Goal: Task Accomplishment & Management: Complete application form

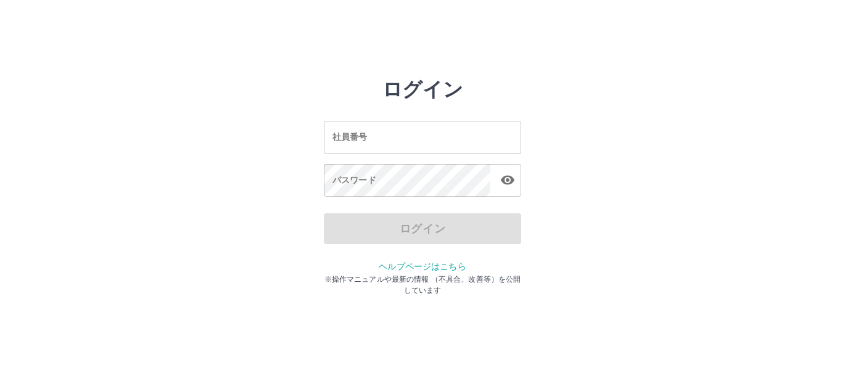
click at [376, 131] on input "社員番号" at bounding box center [422, 137] width 197 height 33
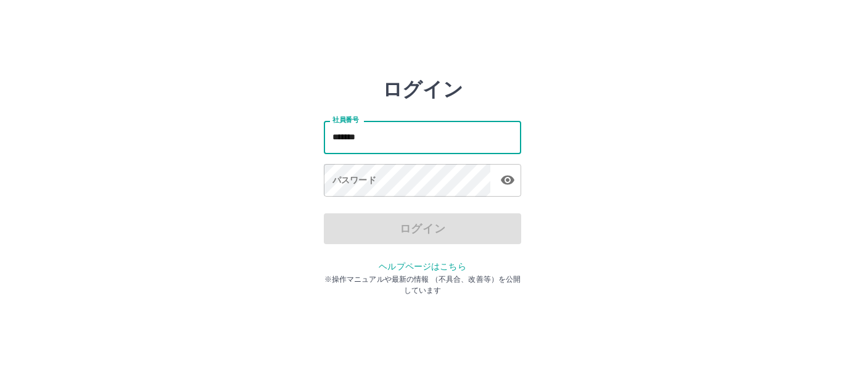
type input "*******"
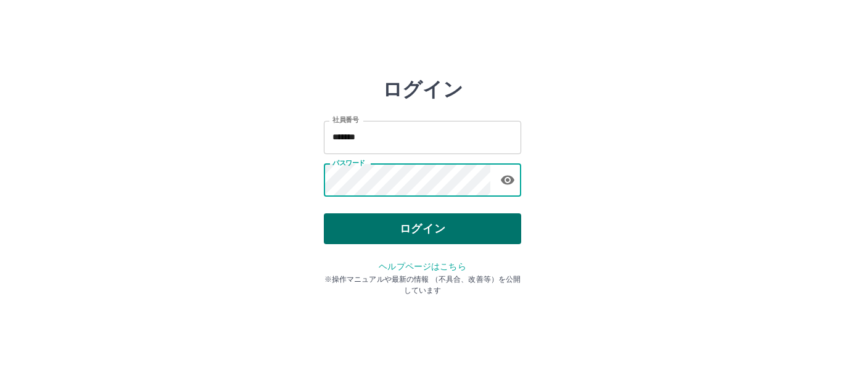
click at [389, 217] on button "ログイン" at bounding box center [422, 228] width 197 height 31
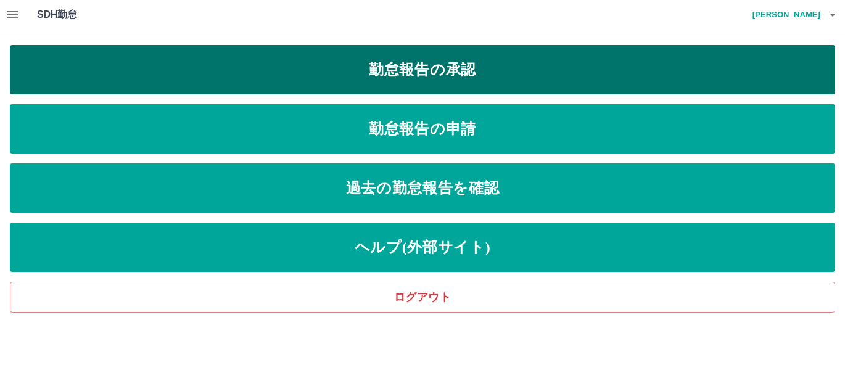
click at [351, 76] on link "勤怠報告の承認" at bounding box center [422, 69] width 825 height 49
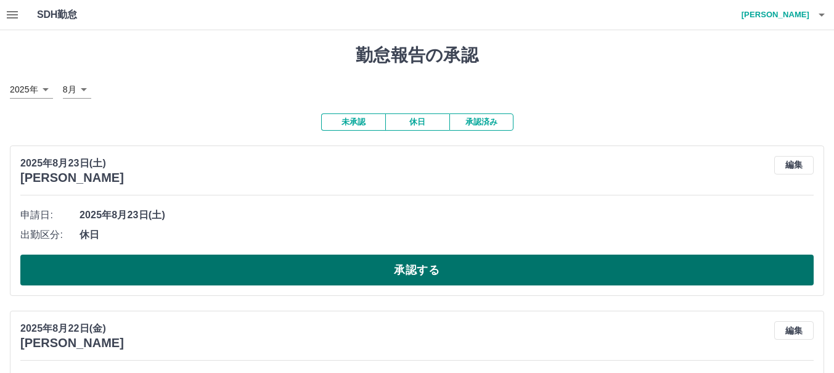
click at [314, 267] on button "承認する" at bounding box center [417, 270] width 794 height 31
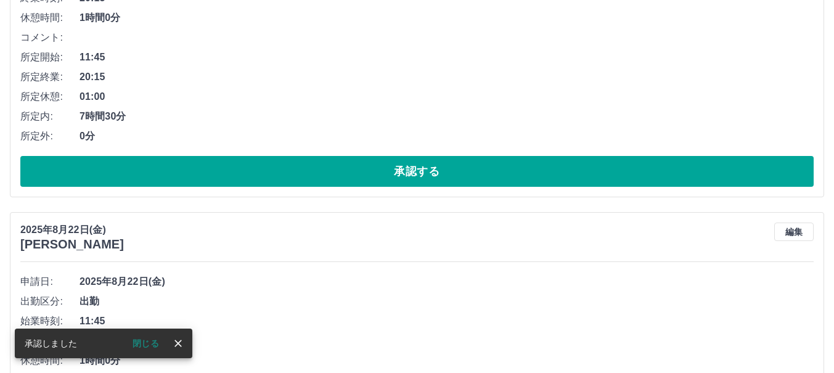
scroll to position [308, 0]
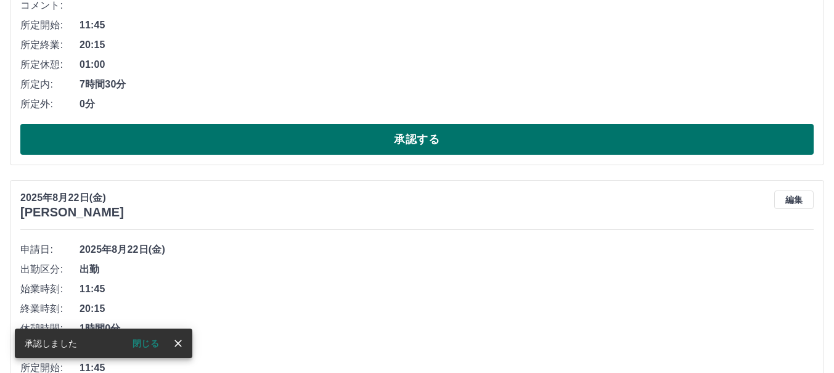
click at [318, 147] on button "承認する" at bounding box center [417, 139] width 794 height 31
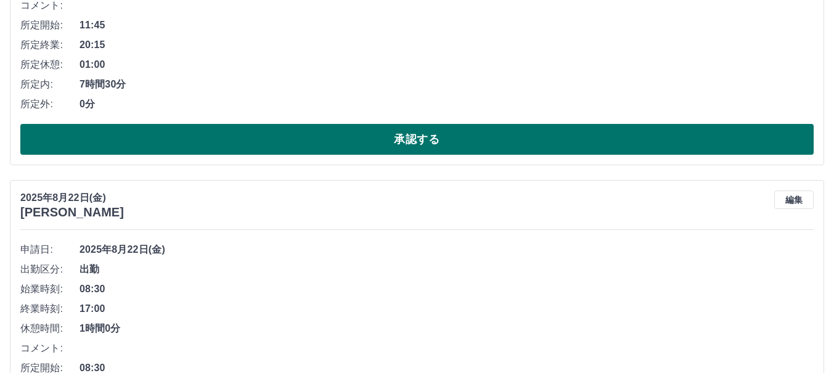
click at [320, 146] on button "承認する" at bounding box center [417, 139] width 794 height 31
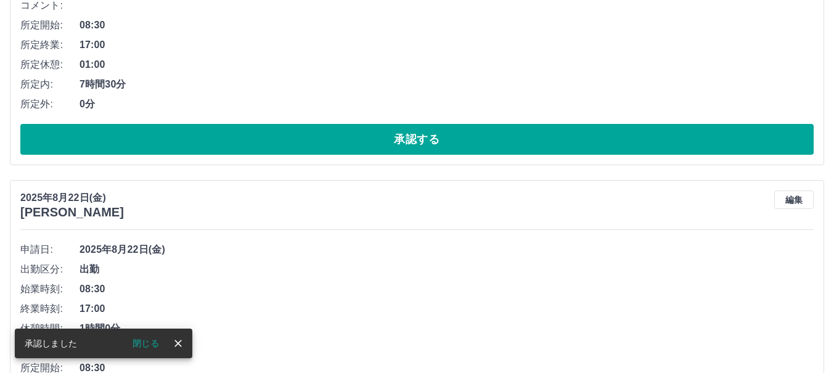
scroll to position [0, 0]
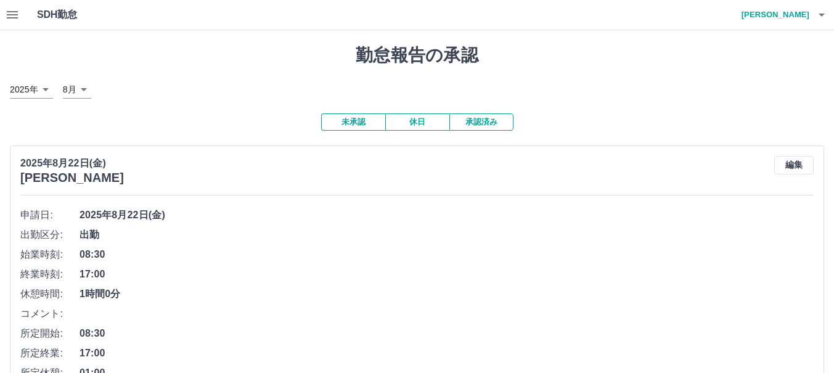
click at [4, 12] on button "button" at bounding box center [12, 15] width 25 height 30
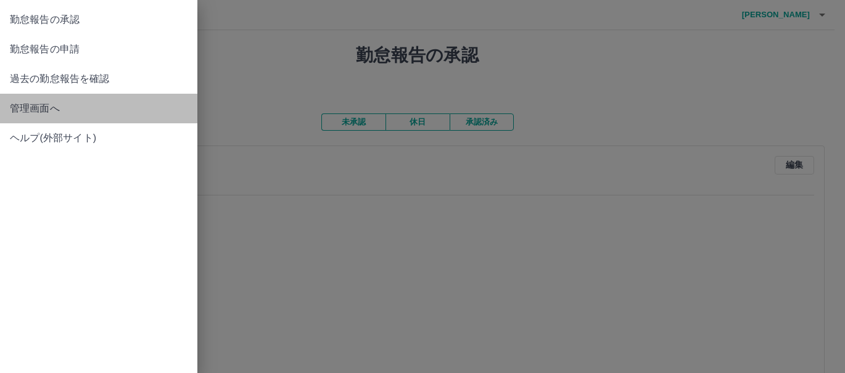
click at [26, 106] on span "管理画面へ" at bounding box center [99, 108] width 178 height 15
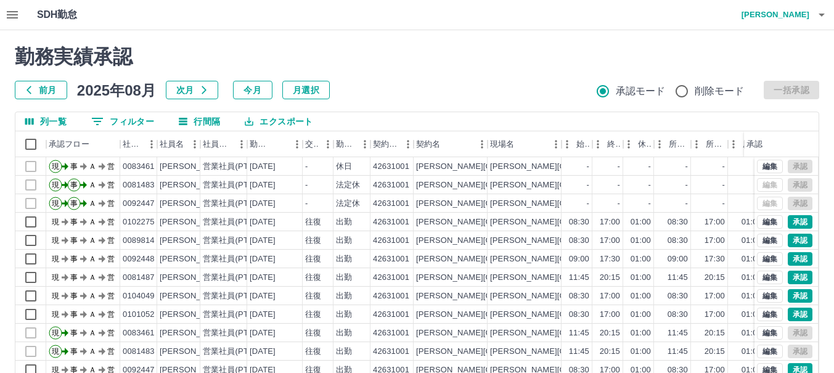
click at [121, 123] on button "0 フィルター" at bounding box center [122, 121] width 83 height 18
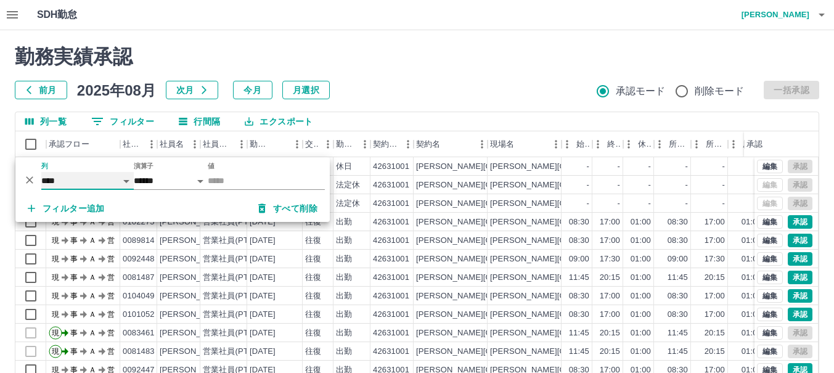
click at [66, 179] on select "**** *** **** *** *** **** ***** *** *** ** ** ** **** **** **** ** ** *** ****…" at bounding box center [87, 181] width 92 height 18
click at [41, 172] on select "**** *** **** *** *** **** ***** *** *** ** ** ** **** **** **** ** ** *** ****…" at bounding box center [87, 181] width 92 height 18
select select "**********"
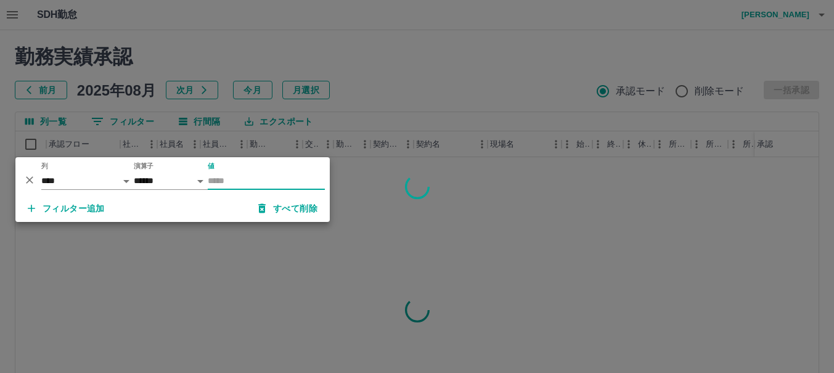
click at [223, 179] on input "値" at bounding box center [266, 181] width 117 height 18
type input "*"
type input "**"
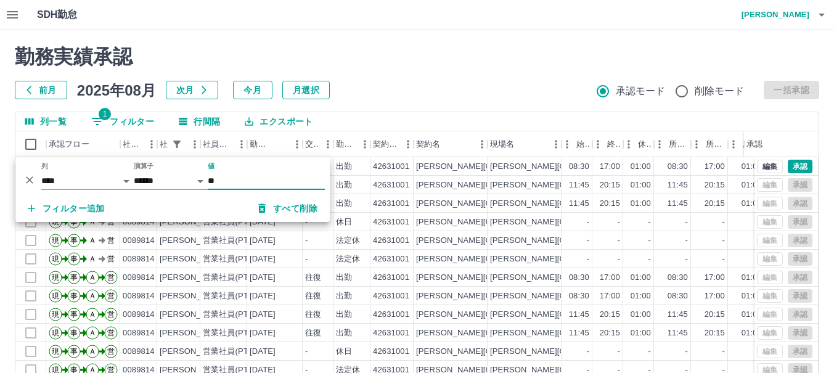
click at [372, 76] on div "勤務実績承認 前月 2025年08月 次月 今月 月選択 承認モード 削除モード 一括承認" at bounding box center [417, 72] width 805 height 54
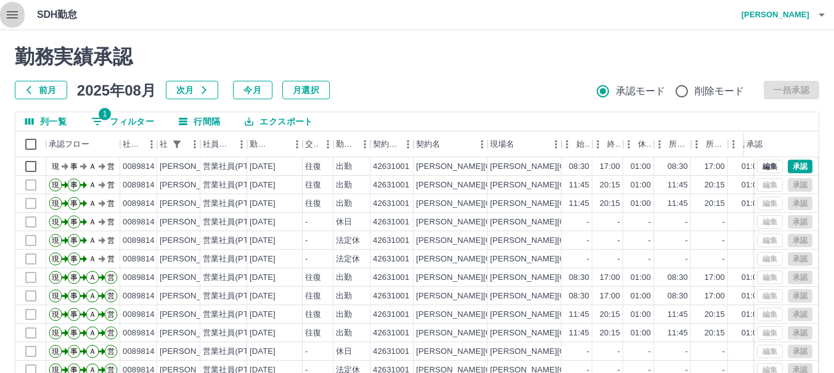
click at [15, 15] on icon "button" at bounding box center [12, 14] width 11 height 7
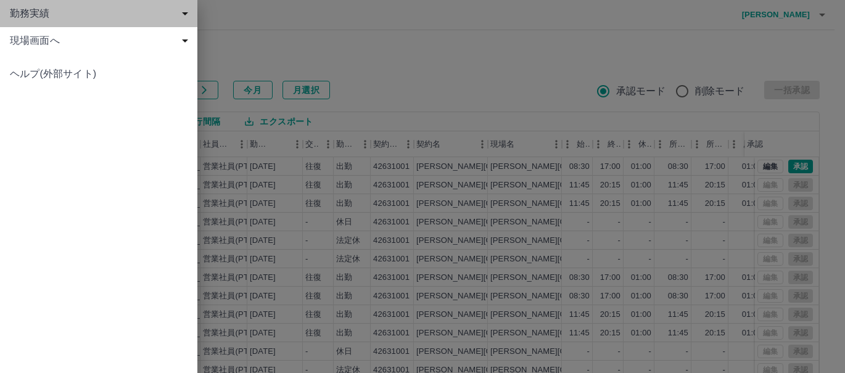
click at [34, 17] on span "勤務実績" at bounding box center [101, 13] width 182 height 15
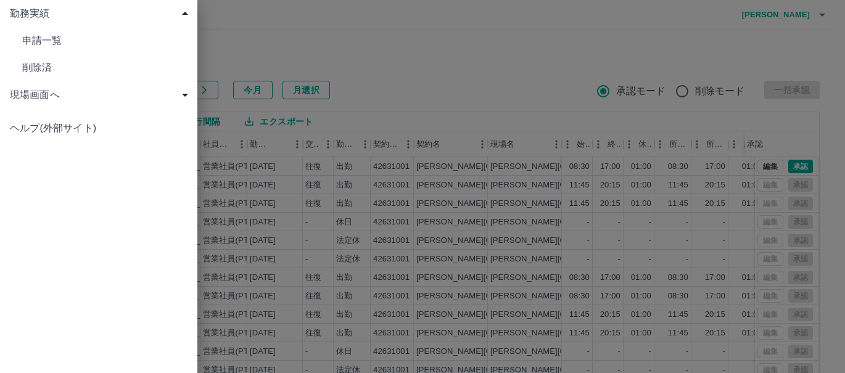
click at [40, 97] on span "現場画面へ" at bounding box center [101, 95] width 182 height 15
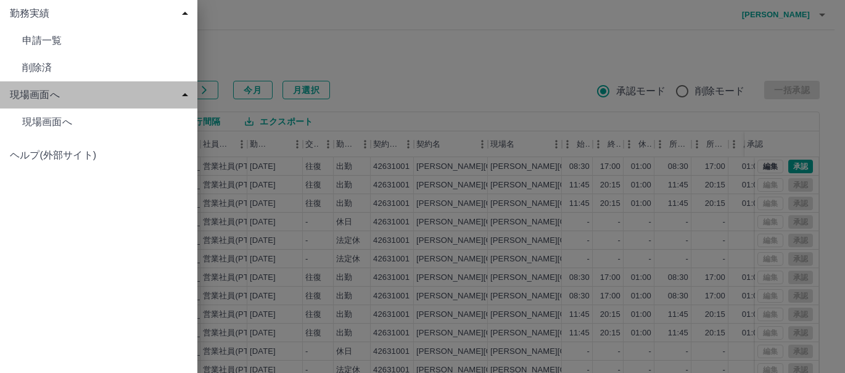
click at [40, 97] on span "現場画面へ" at bounding box center [101, 95] width 182 height 15
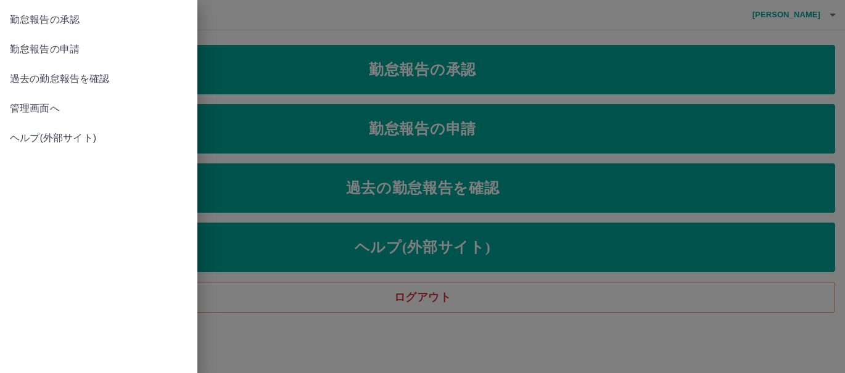
click at [258, 192] on div at bounding box center [422, 186] width 845 height 373
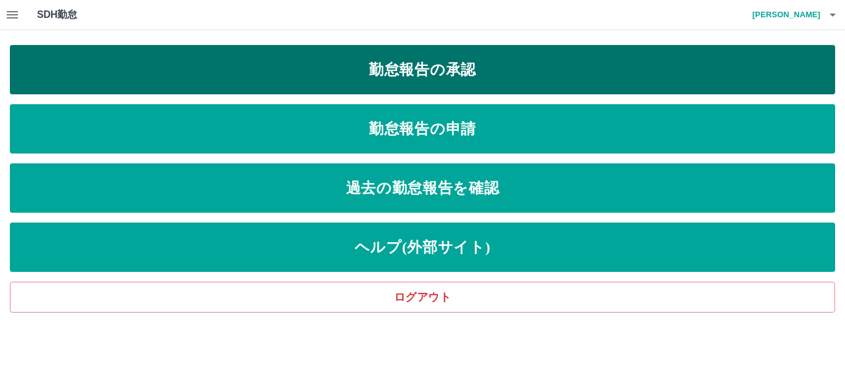
click at [356, 76] on link "勤怠報告の承認" at bounding box center [422, 69] width 825 height 49
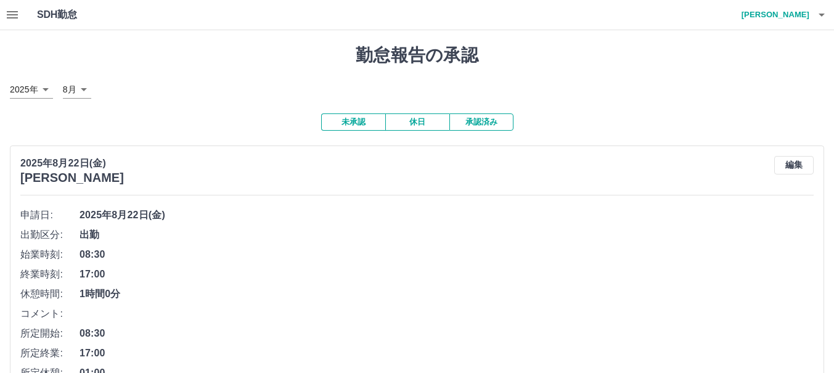
scroll to position [370, 0]
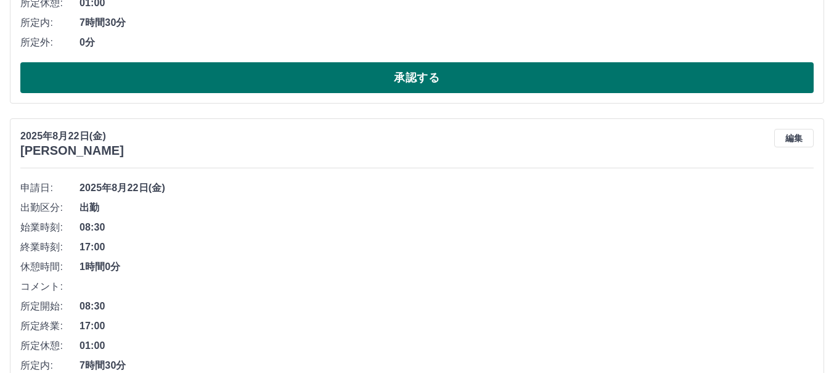
click at [356, 75] on button "承認する" at bounding box center [417, 77] width 794 height 31
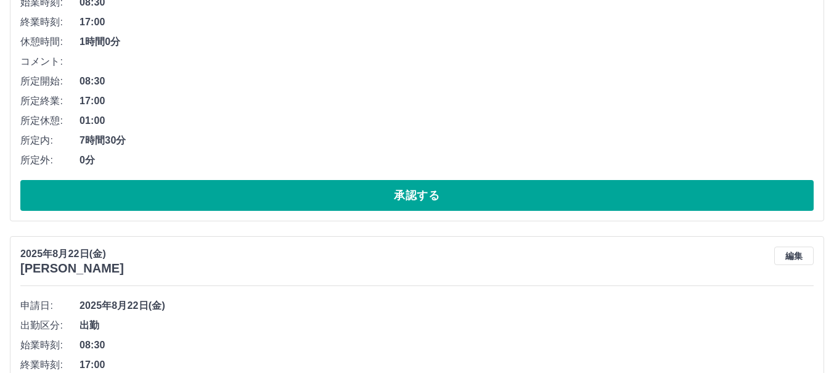
scroll to position [274, 0]
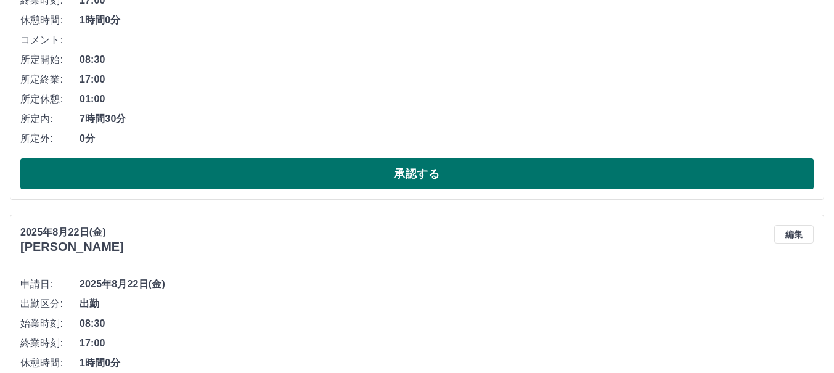
click at [334, 181] on button "承認する" at bounding box center [417, 173] width 794 height 31
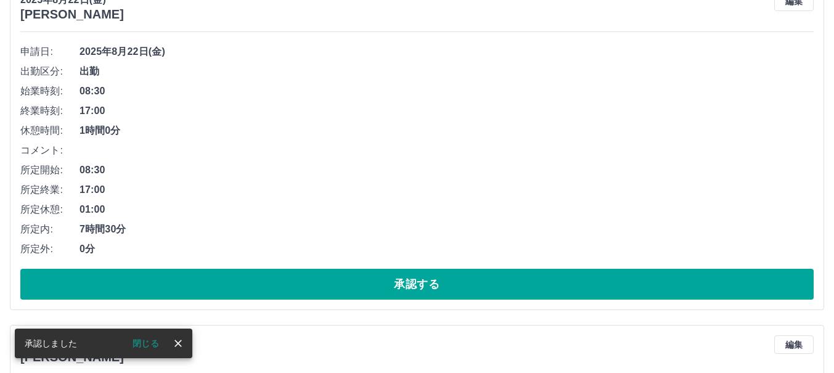
scroll to position [185, 0]
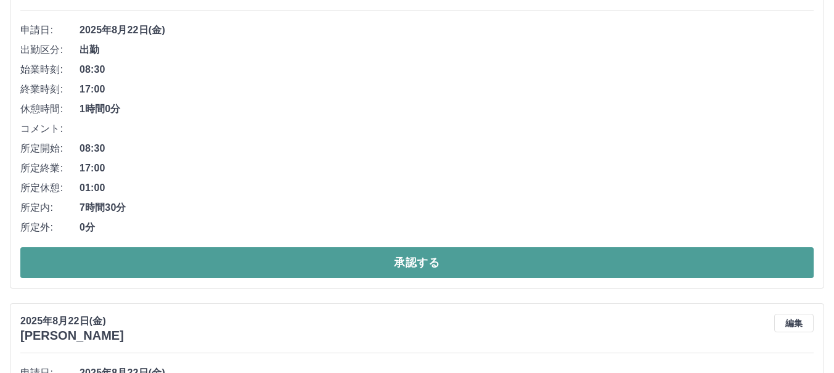
click at [335, 260] on button "承認する" at bounding box center [417, 262] width 794 height 31
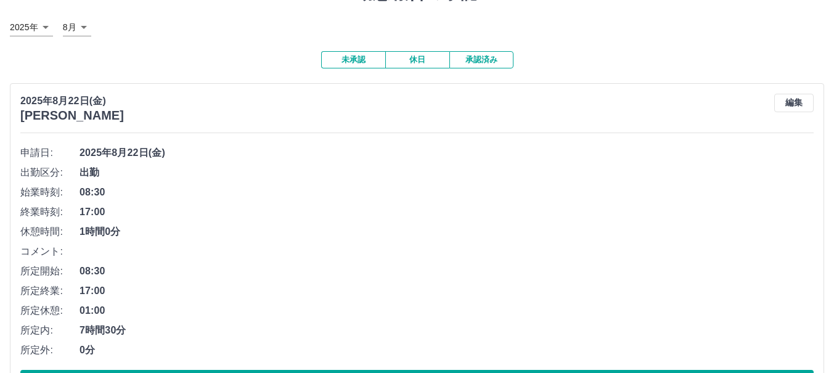
scroll to position [62, 0]
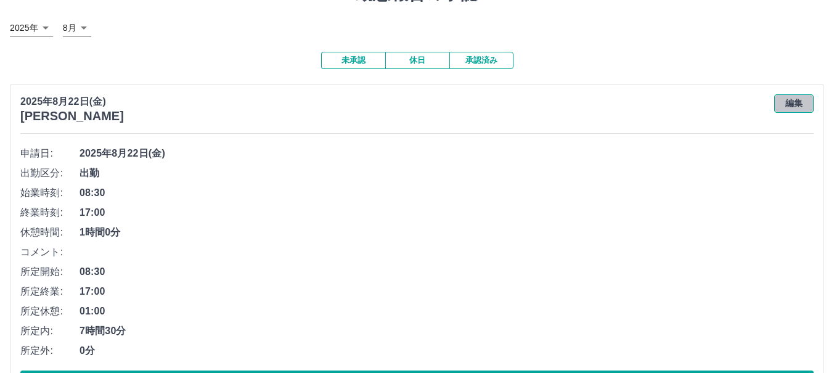
click at [792, 103] on button "編集" at bounding box center [793, 103] width 39 height 18
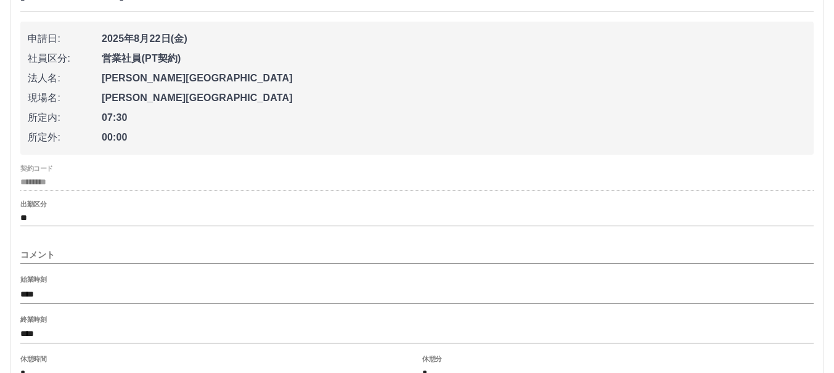
scroll to position [185, 0]
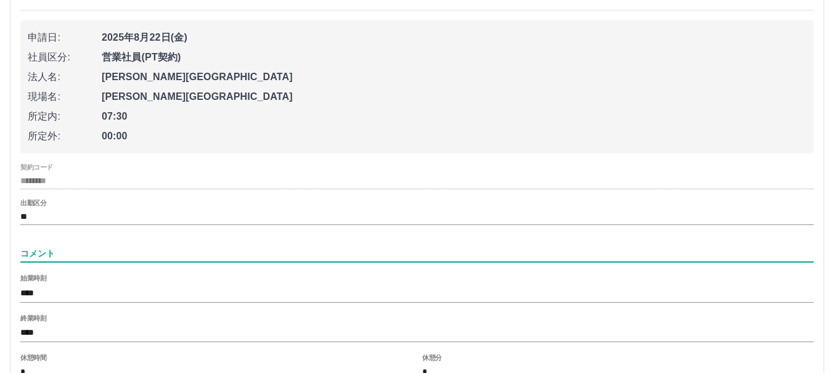
click at [126, 247] on input "コメント" at bounding box center [417, 254] width 794 height 18
type input "*"
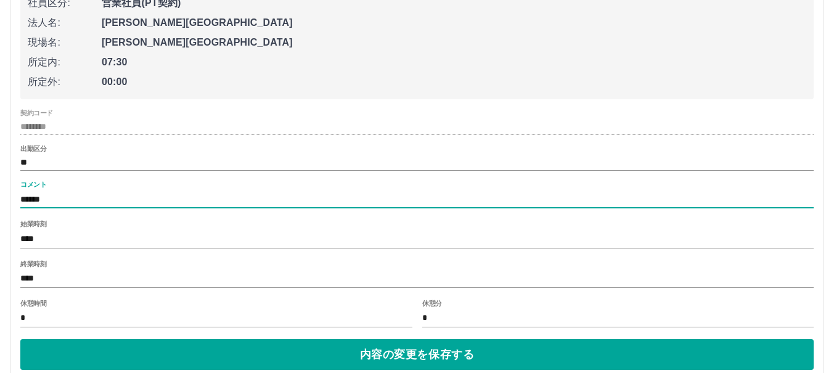
scroll to position [432, 0]
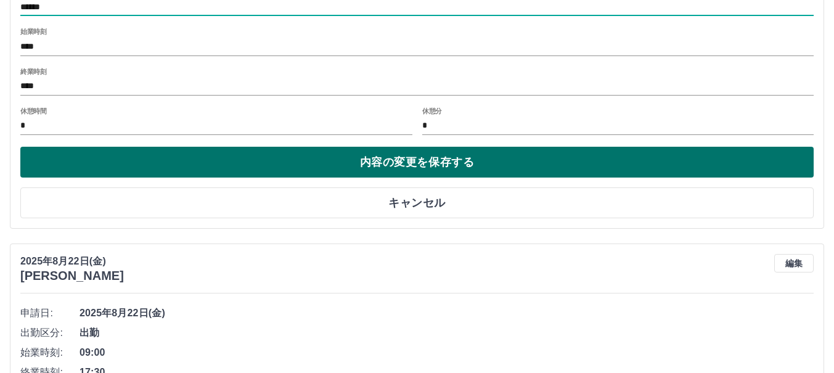
type input "******"
click at [358, 166] on button "内容の変更を保存する" at bounding box center [417, 162] width 794 height 31
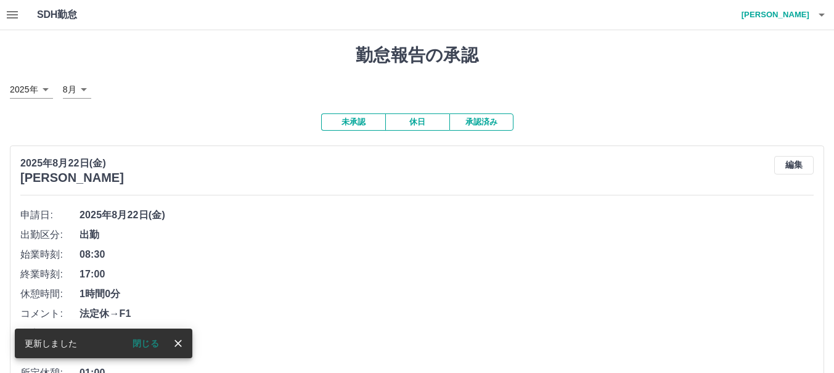
scroll to position [185, 0]
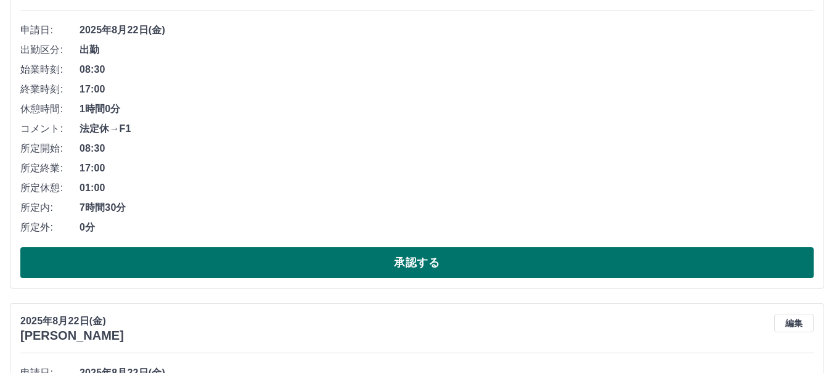
click at [360, 263] on button "承認する" at bounding box center [417, 262] width 794 height 31
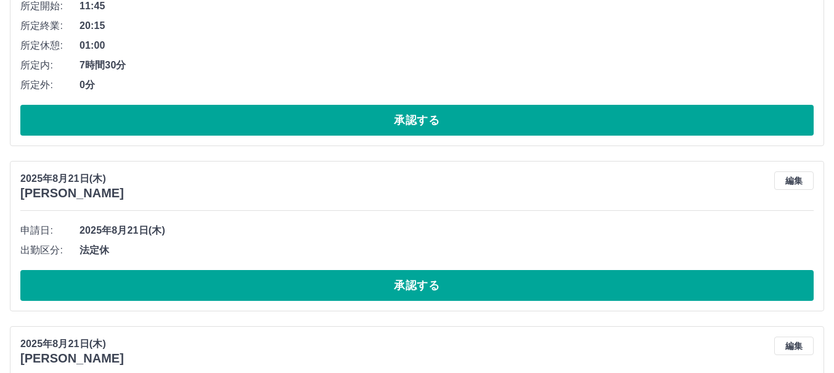
scroll to position [1418, 0]
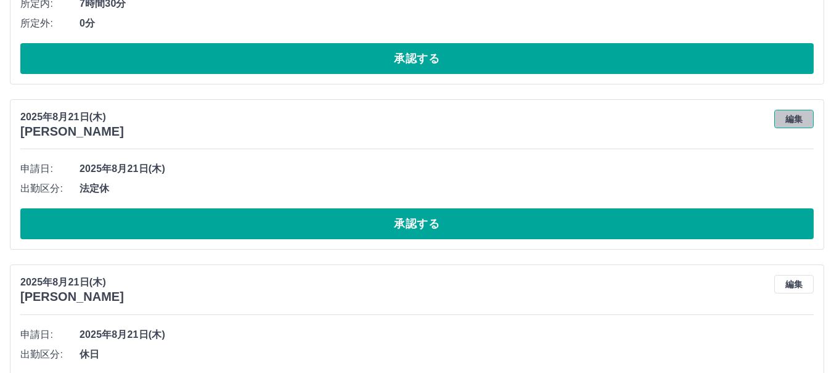
click at [787, 124] on button "編集" at bounding box center [793, 119] width 39 height 18
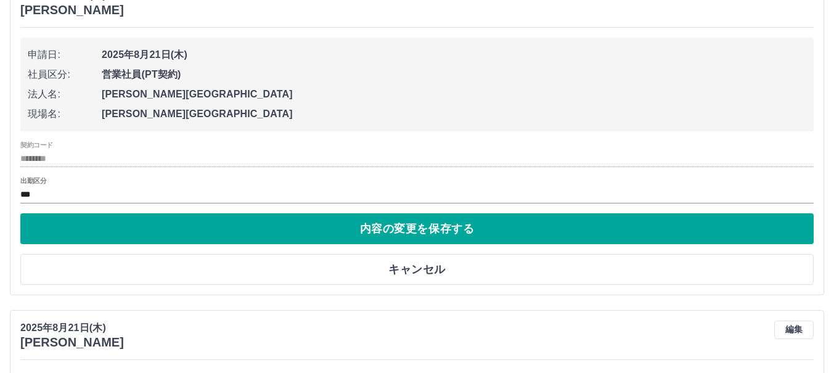
scroll to position [1541, 0]
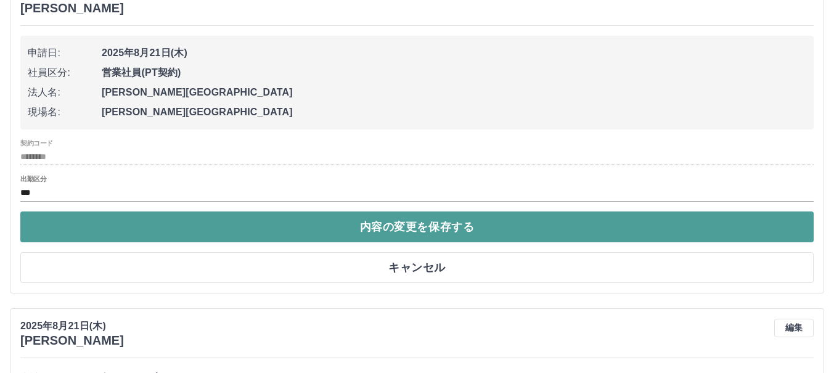
click at [265, 224] on button "内容の変更を保存する" at bounding box center [417, 226] width 794 height 31
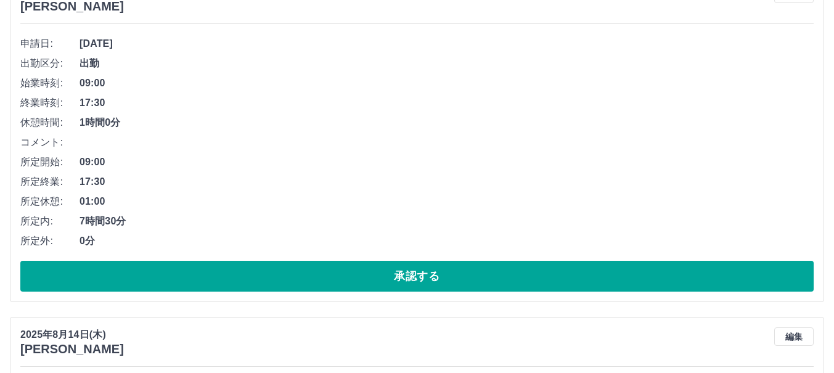
scroll to position [3014, 0]
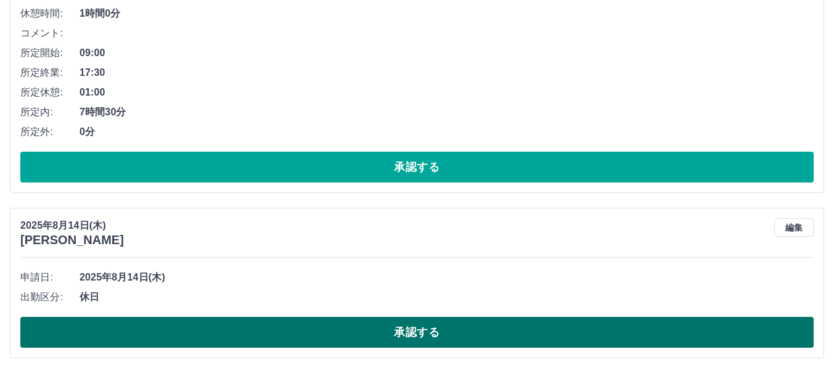
click at [336, 327] on button "承認する" at bounding box center [417, 332] width 794 height 31
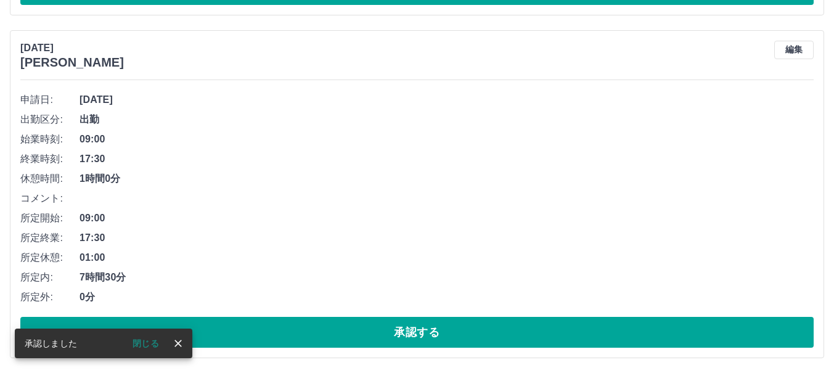
scroll to position [2848, 0]
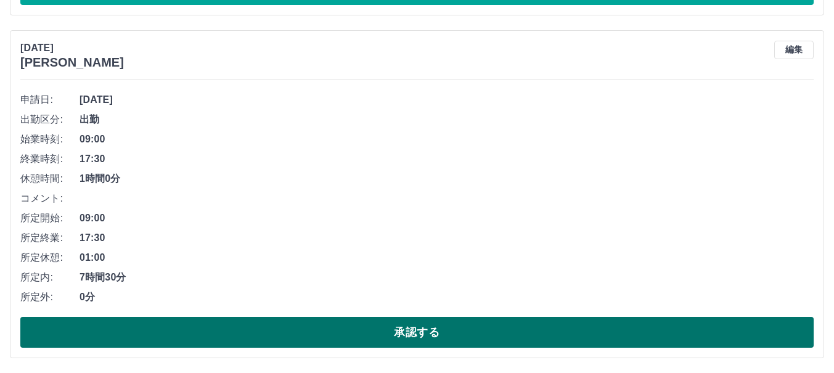
click at [330, 332] on button "承認する" at bounding box center [417, 332] width 794 height 31
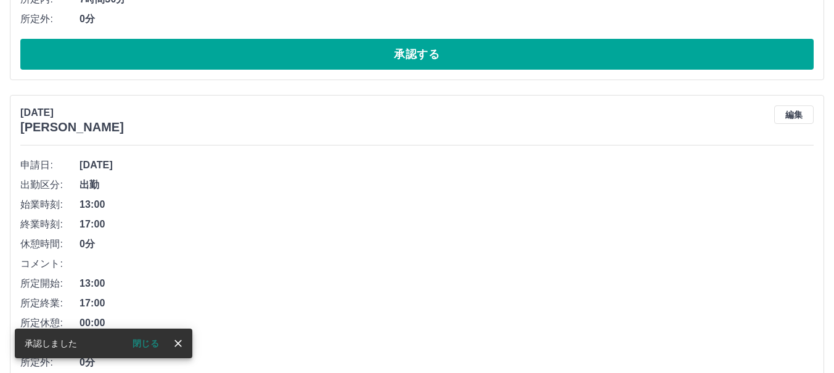
scroll to position [2506, 0]
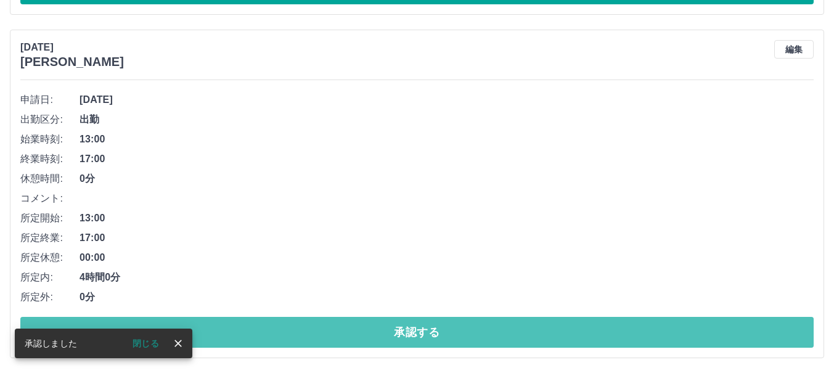
click at [322, 324] on button "承認する" at bounding box center [417, 332] width 794 height 31
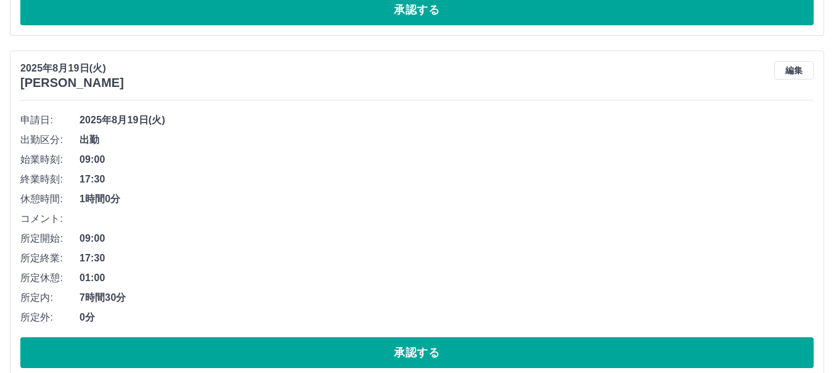
scroll to position [2162, 0]
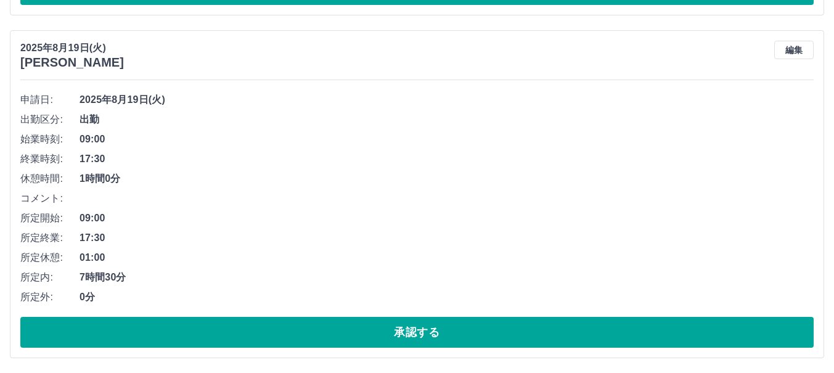
click at [322, 324] on button "承認する" at bounding box center [417, 332] width 794 height 31
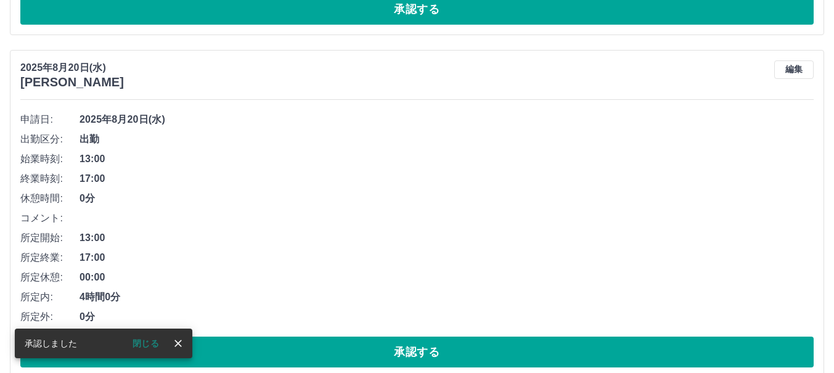
scroll to position [1819, 0]
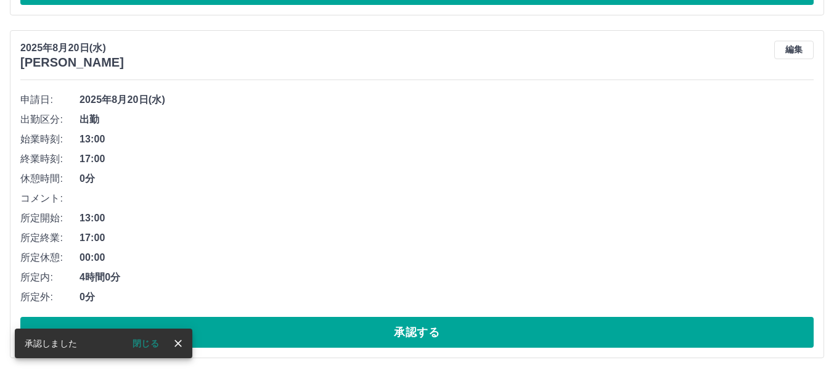
click at [322, 324] on button "承認する" at bounding box center [417, 332] width 794 height 31
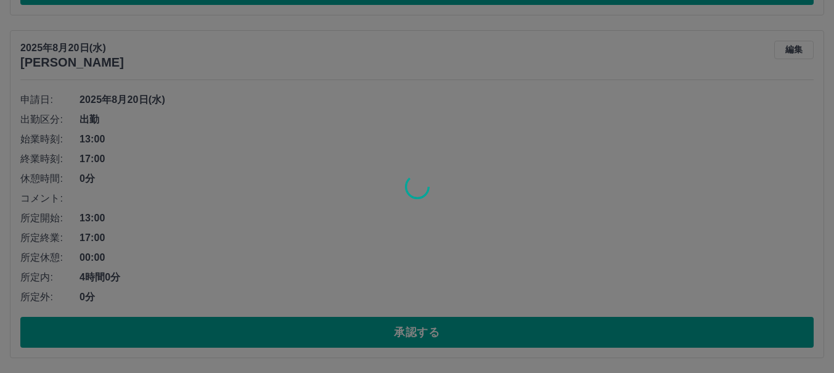
scroll to position [1477, 0]
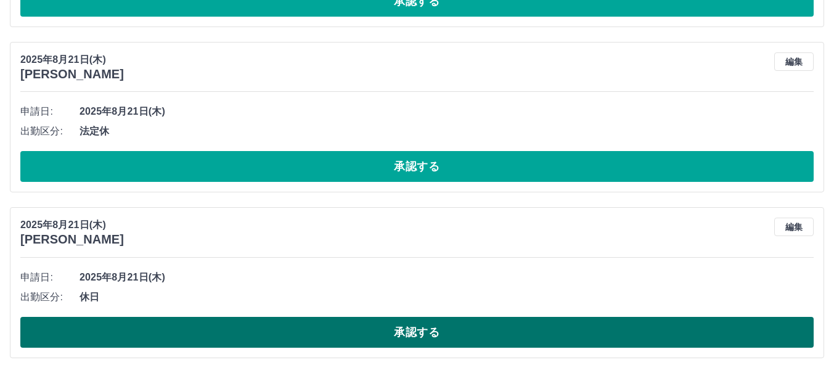
click at [314, 337] on button "承認する" at bounding box center [417, 332] width 794 height 31
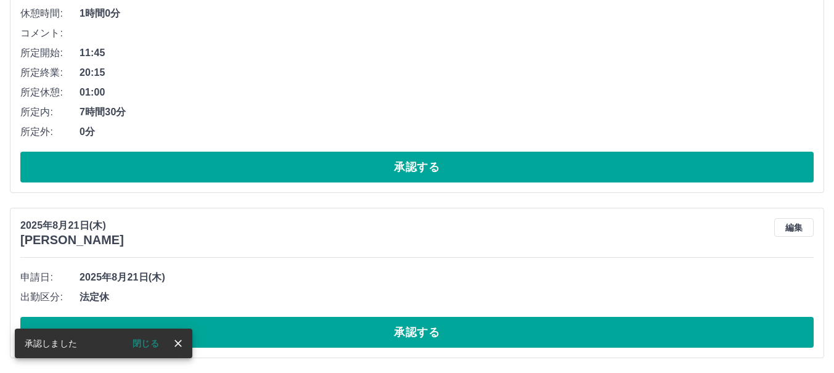
scroll to position [1311, 0]
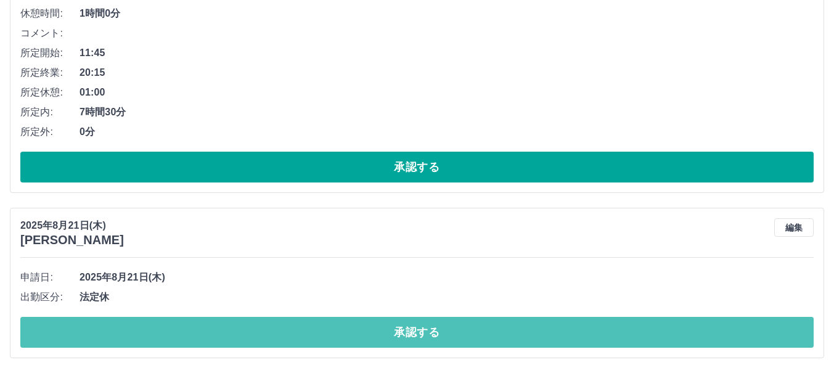
click at [314, 337] on button "承認する" at bounding box center [417, 332] width 794 height 31
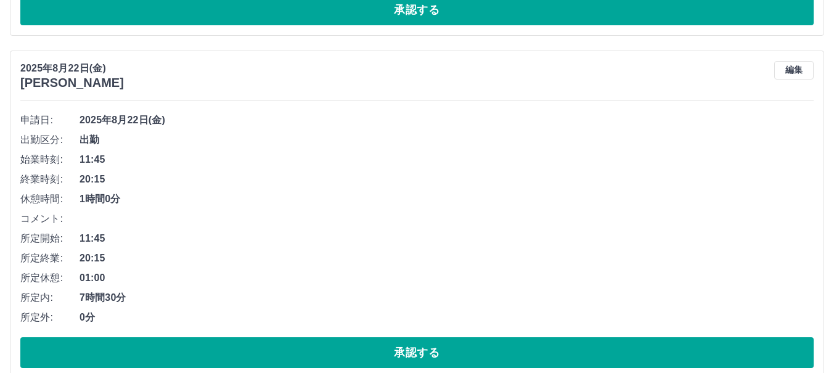
scroll to position [1146, 0]
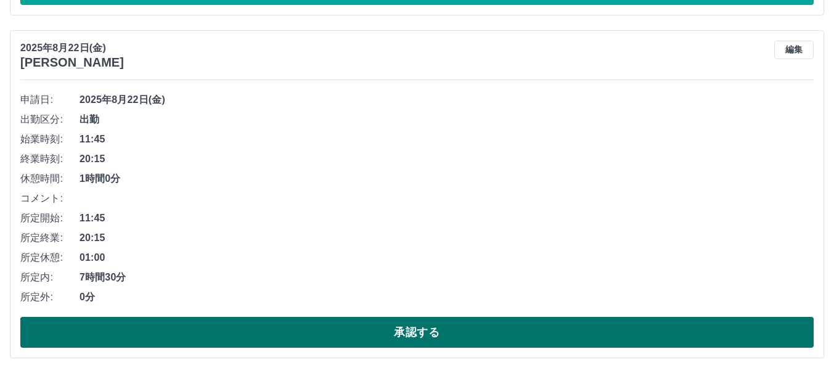
click at [326, 338] on button "承認する" at bounding box center [417, 332] width 794 height 31
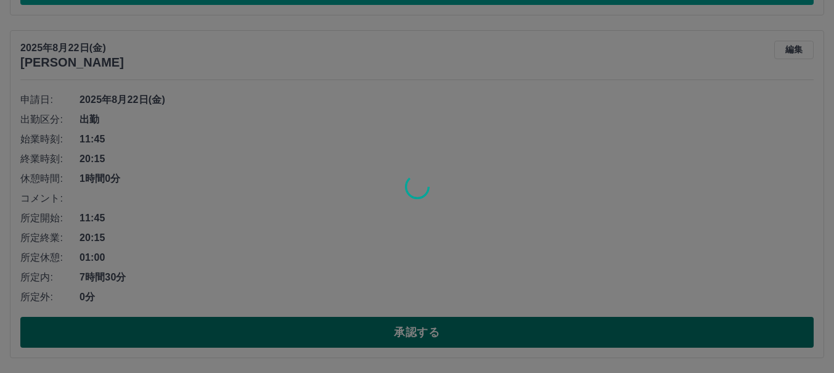
scroll to position [803, 0]
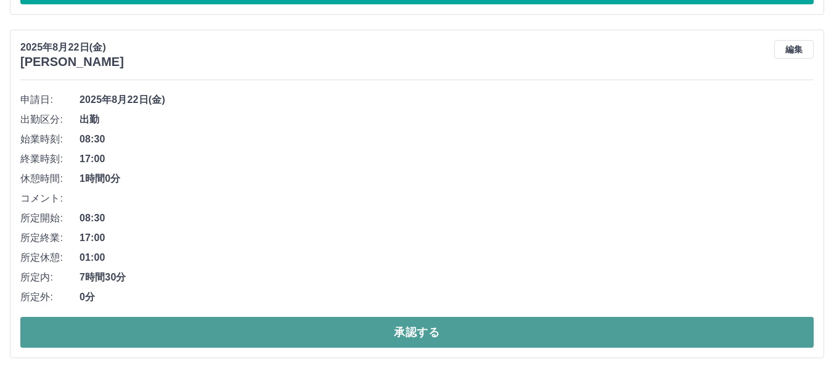
click at [326, 338] on button "承認する" at bounding box center [417, 332] width 794 height 31
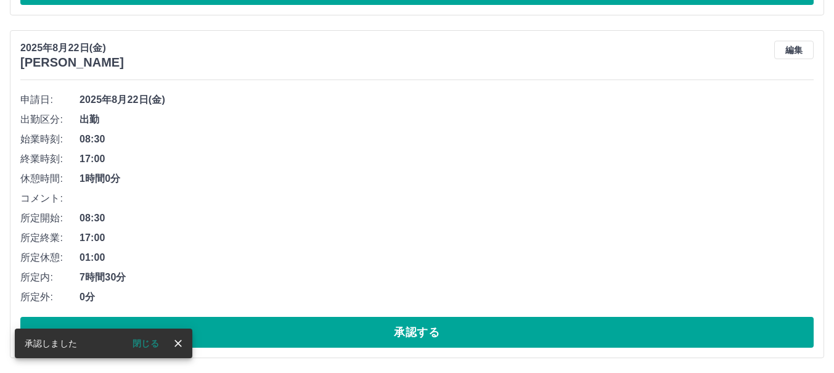
scroll to position [459, 0]
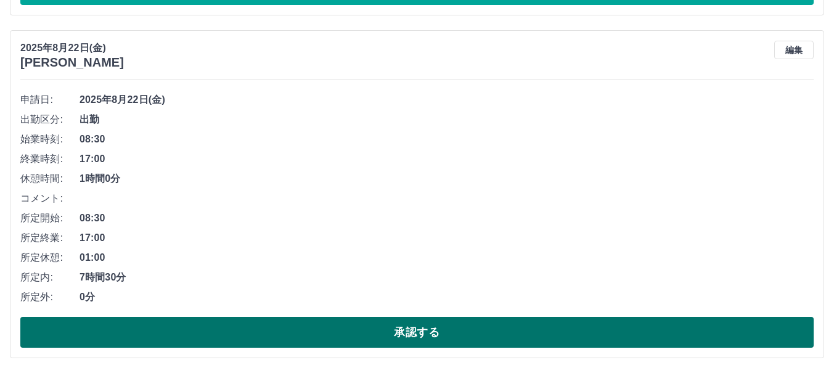
click at [330, 327] on button "承認する" at bounding box center [417, 332] width 794 height 31
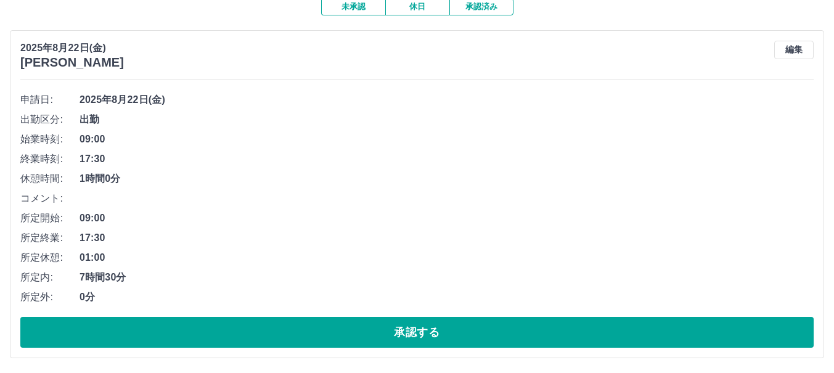
scroll to position [117, 0]
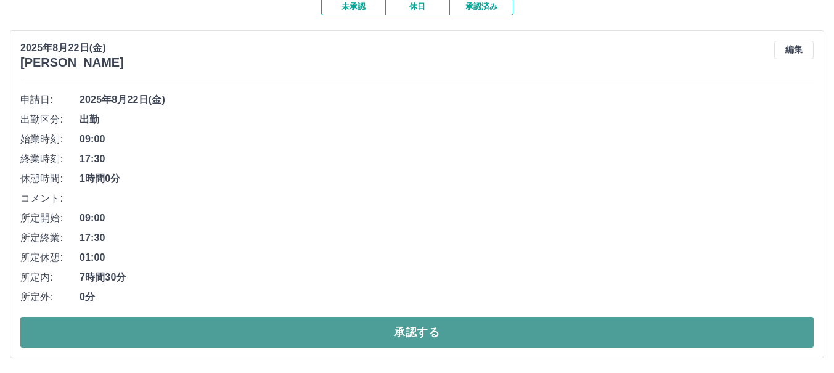
click at [335, 337] on button "承認する" at bounding box center [417, 332] width 794 height 31
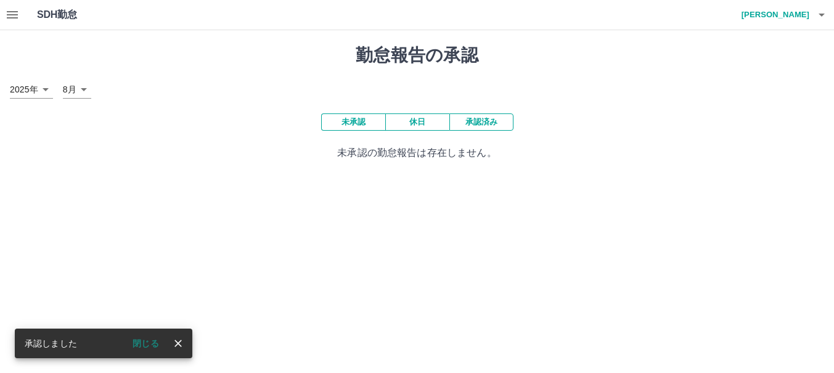
scroll to position [0, 0]
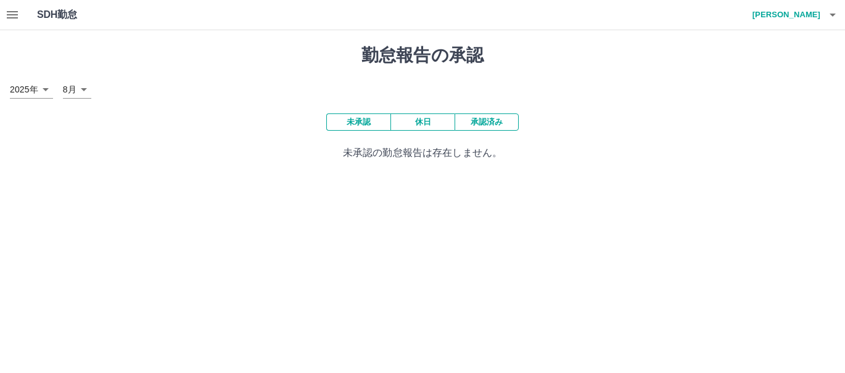
click at [16, 15] on icon "button" at bounding box center [12, 14] width 15 height 15
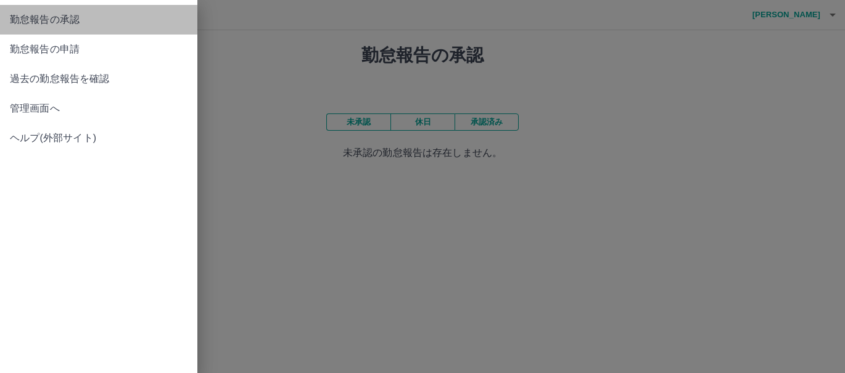
click at [29, 17] on span "勤怠報告の承認" at bounding box center [99, 19] width 178 height 15
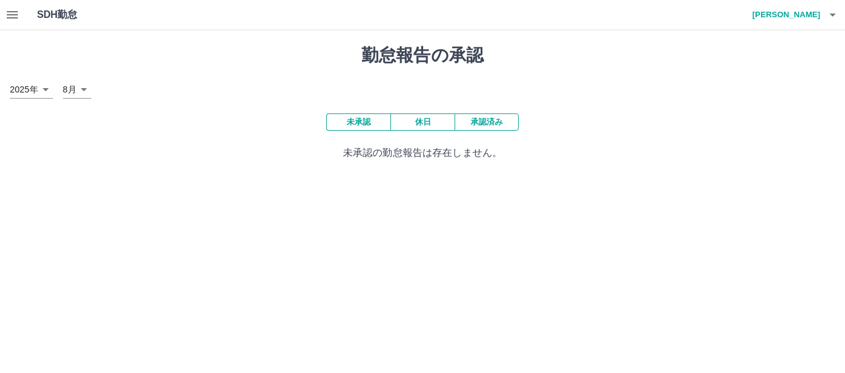
click at [13, 15] on icon "button" at bounding box center [12, 14] width 11 height 7
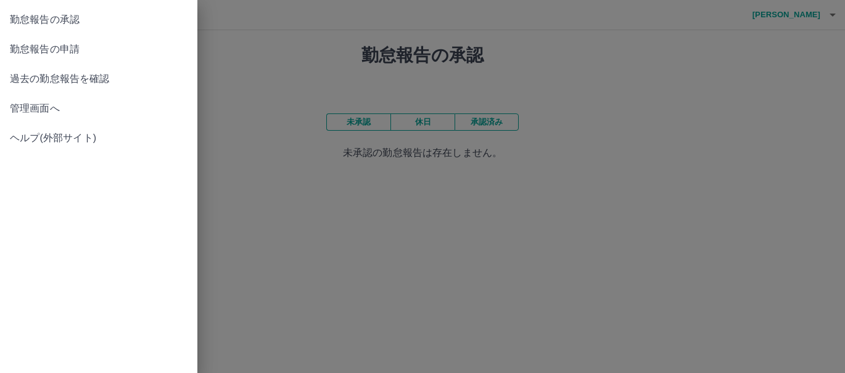
click at [47, 46] on span "勤怠報告の申請" at bounding box center [99, 49] width 178 height 15
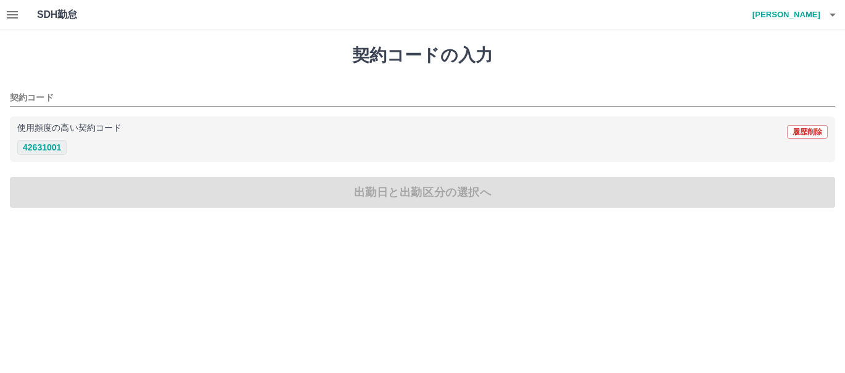
click at [47, 150] on button "42631001" at bounding box center [41, 147] width 49 height 15
type input "********"
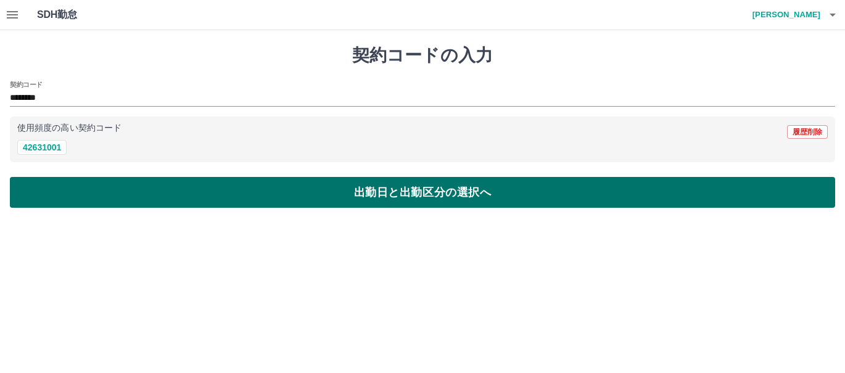
click at [215, 192] on button "出勤日と出勤区分の選択へ" at bounding box center [422, 192] width 825 height 31
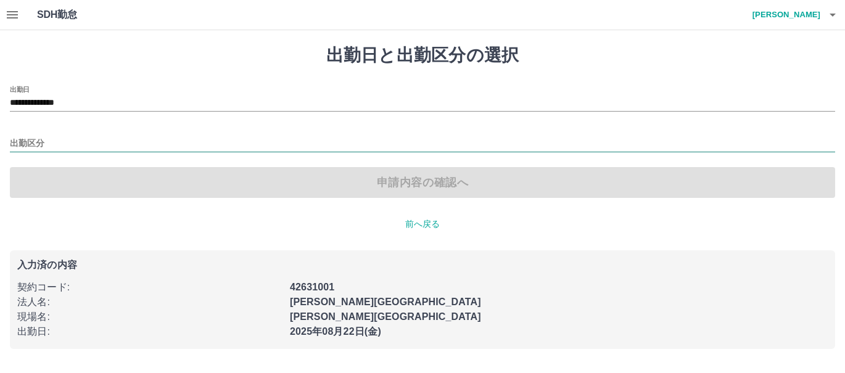
click at [22, 137] on input "出勤区分" at bounding box center [422, 143] width 825 height 15
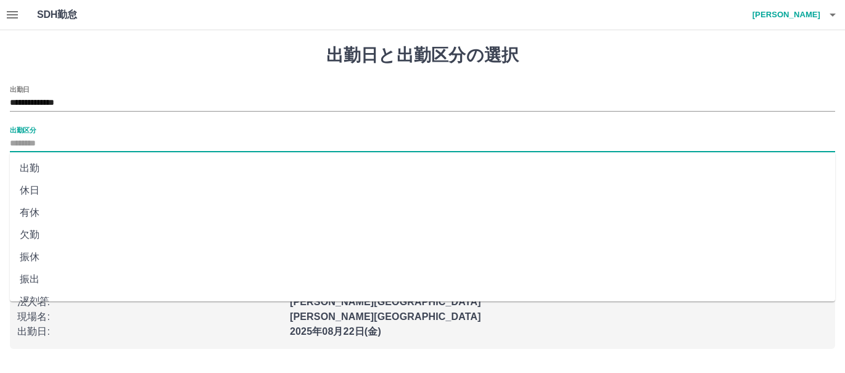
click at [27, 165] on li "出勤" at bounding box center [422, 168] width 825 height 22
type input "**"
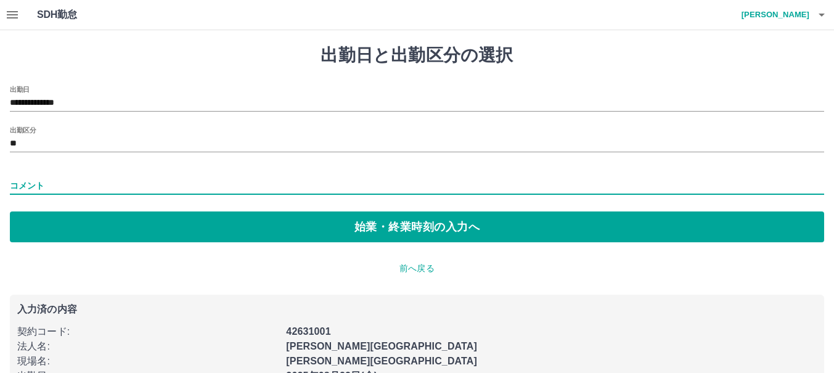
click at [36, 191] on input "コメント" at bounding box center [417, 186] width 814 height 18
type input "*"
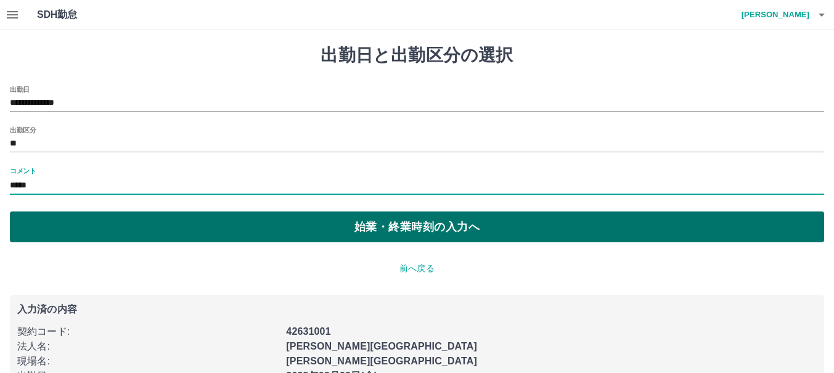
type input "*****"
click at [145, 216] on button "始業・終業時刻の入力へ" at bounding box center [417, 226] width 814 height 31
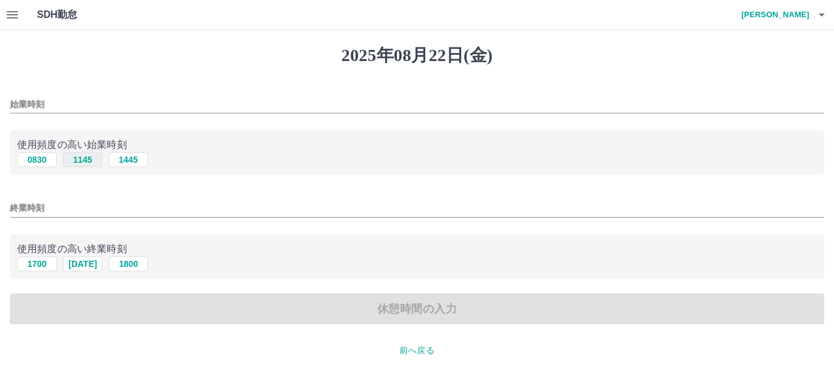
click at [88, 162] on button "1145" at bounding box center [82, 159] width 39 height 15
type input "****"
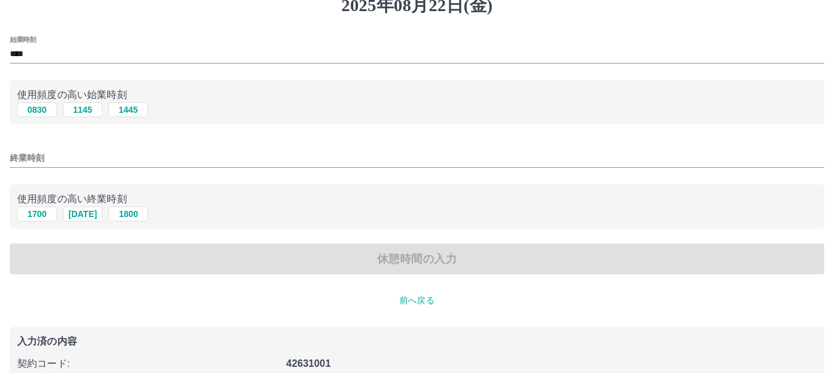
scroll to position [123, 0]
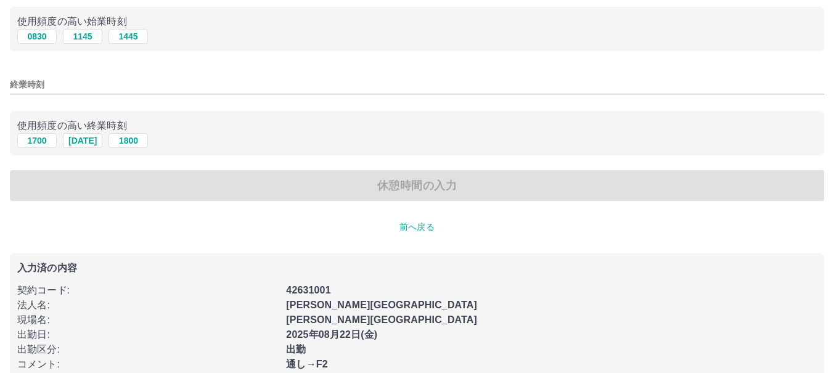
click at [36, 89] on input "終業時刻" at bounding box center [417, 85] width 814 height 18
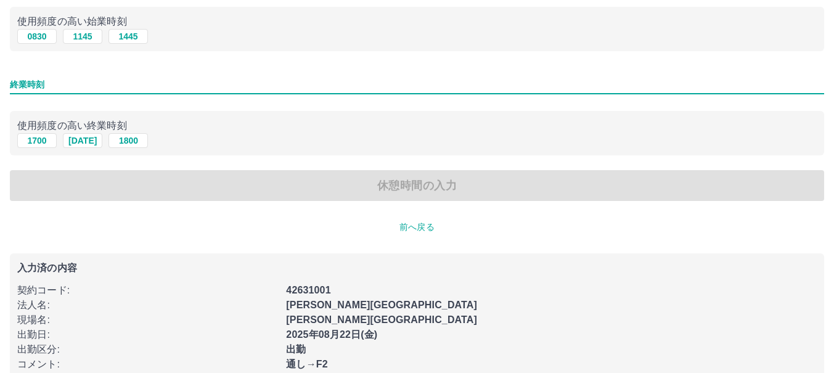
type input "****"
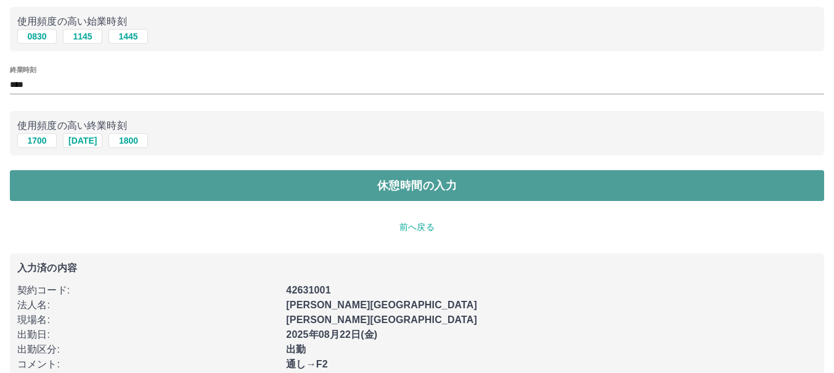
click at [385, 184] on button "休憩時間の入力" at bounding box center [417, 185] width 814 height 31
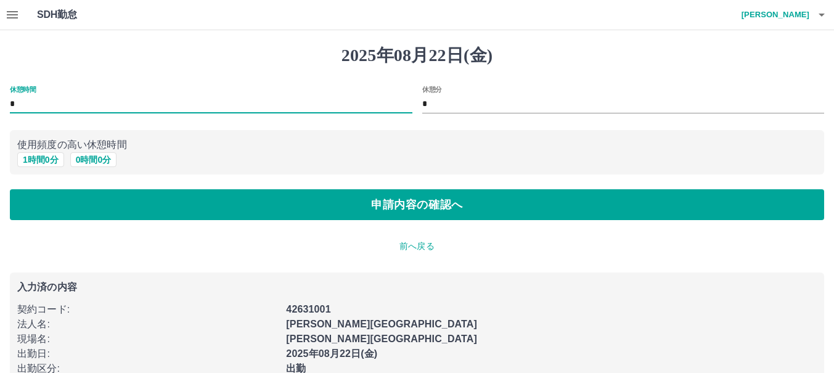
click at [46, 105] on input "*" at bounding box center [211, 105] width 403 height 18
type input "**"
click at [456, 106] on input "*" at bounding box center [623, 105] width 403 height 18
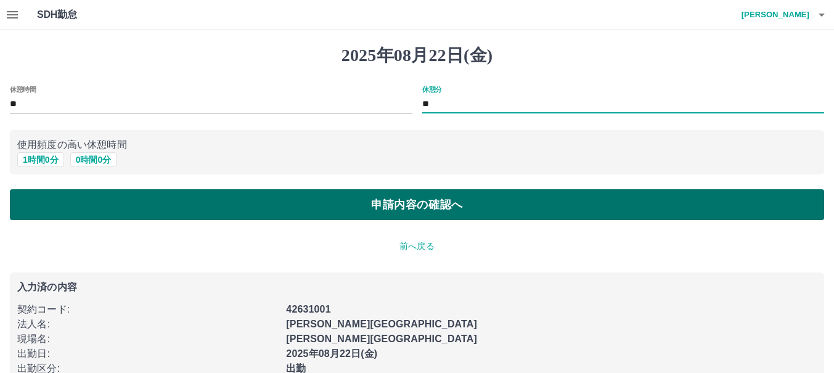
type input "**"
click at [377, 197] on button "申請内容の確認へ" at bounding box center [417, 204] width 814 height 31
type input "*"
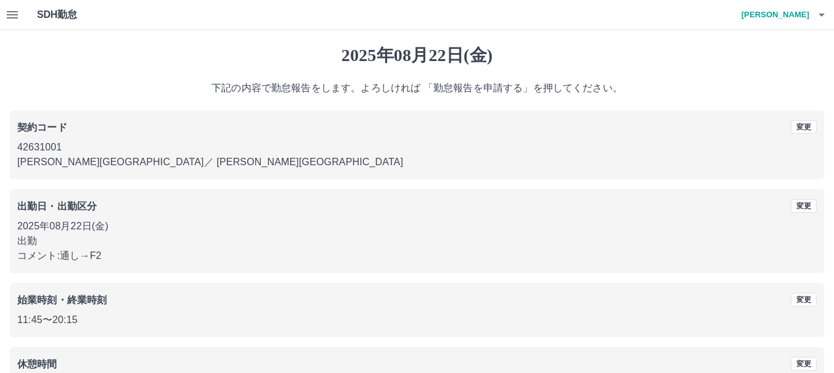
scroll to position [89, 0]
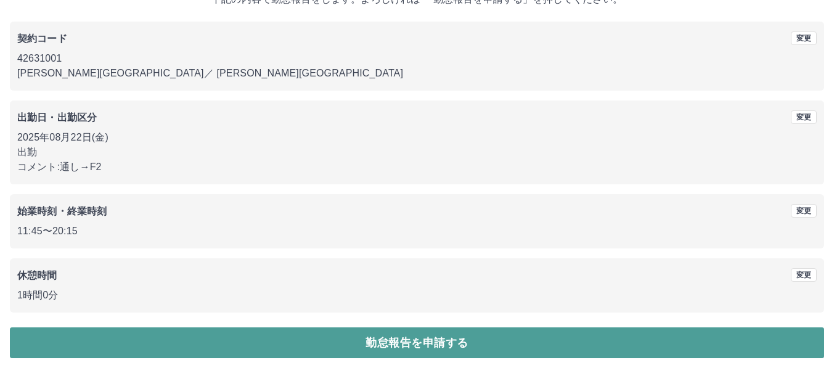
click at [343, 339] on button "勤怠報告を申請する" at bounding box center [417, 342] width 814 height 31
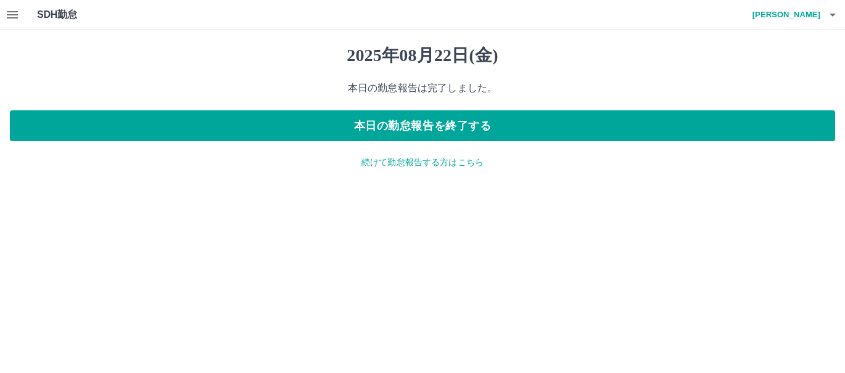
click at [10, 10] on icon "button" at bounding box center [12, 14] width 15 height 15
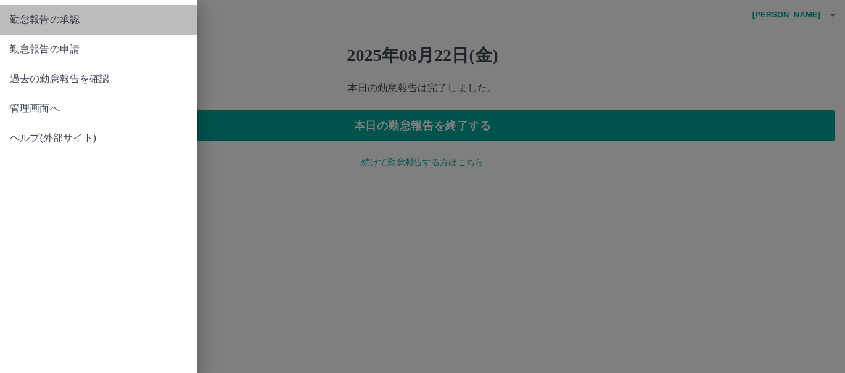
click at [37, 20] on span "勤怠報告の承認" at bounding box center [99, 19] width 178 height 15
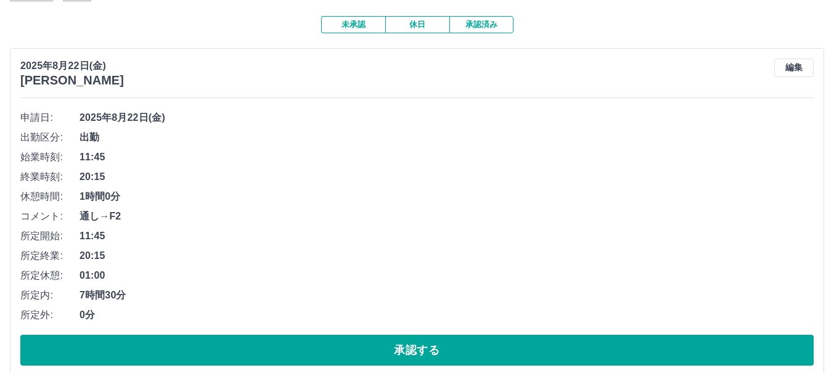
scroll to position [117, 0]
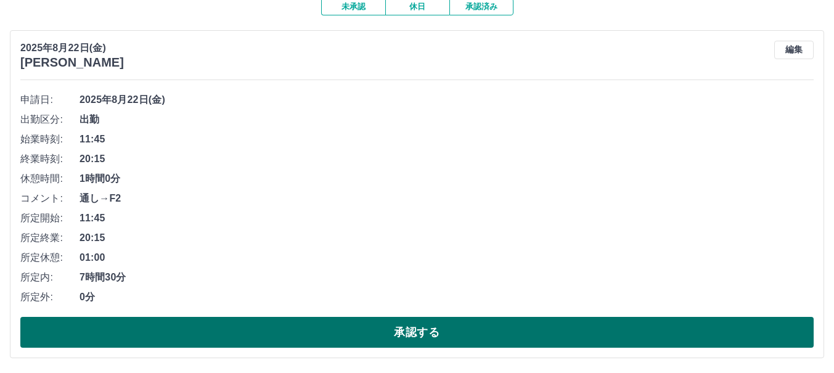
click at [324, 326] on button "承認する" at bounding box center [417, 332] width 794 height 31
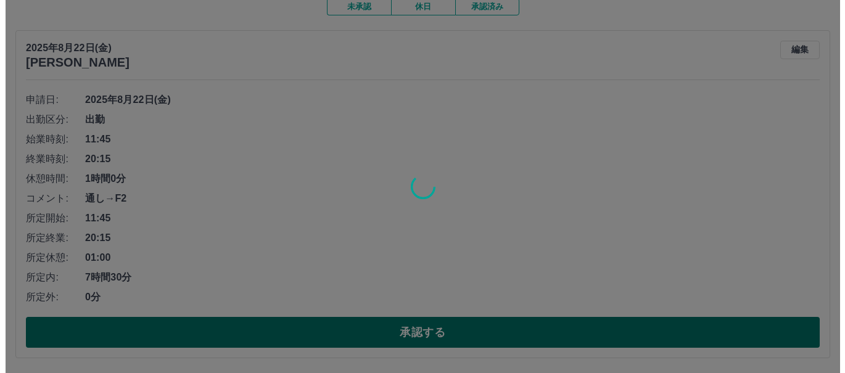
scroll to position [0, 0]
